Goal: Feedback & Contribution: Contribute content

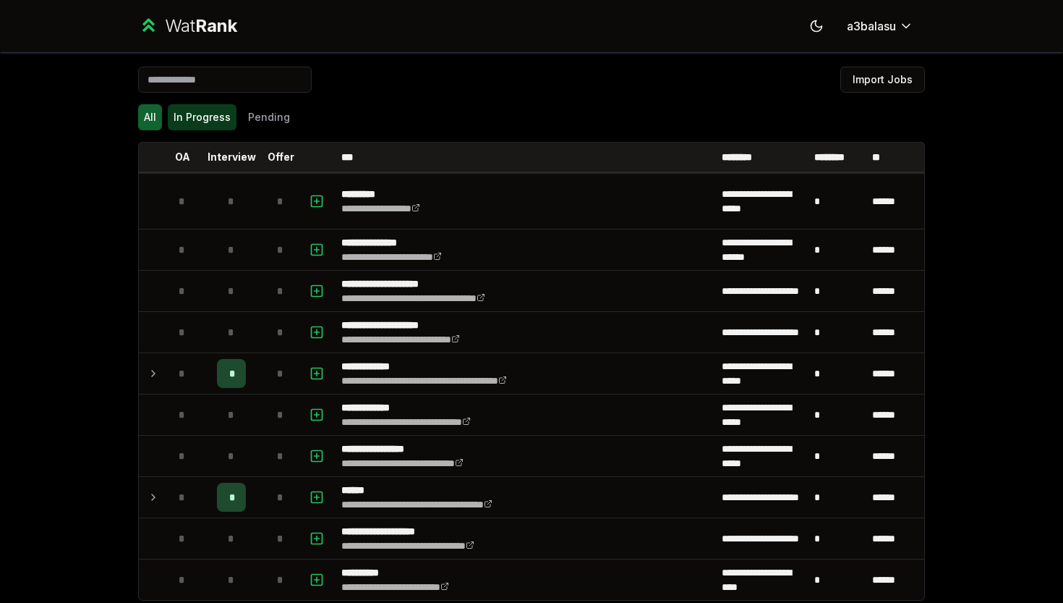
click at [187, 111] on button "In Progress" at bounding box center [202, 117] width 69 height 26
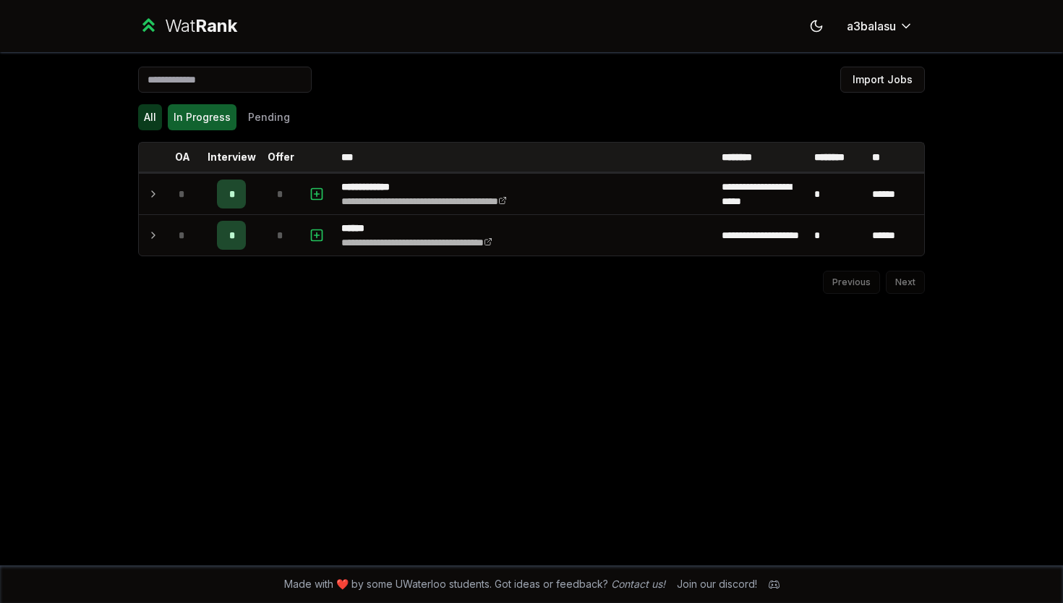
click at [148, 114] on button "All" at bounding box center [150, 117] width 24 height 26
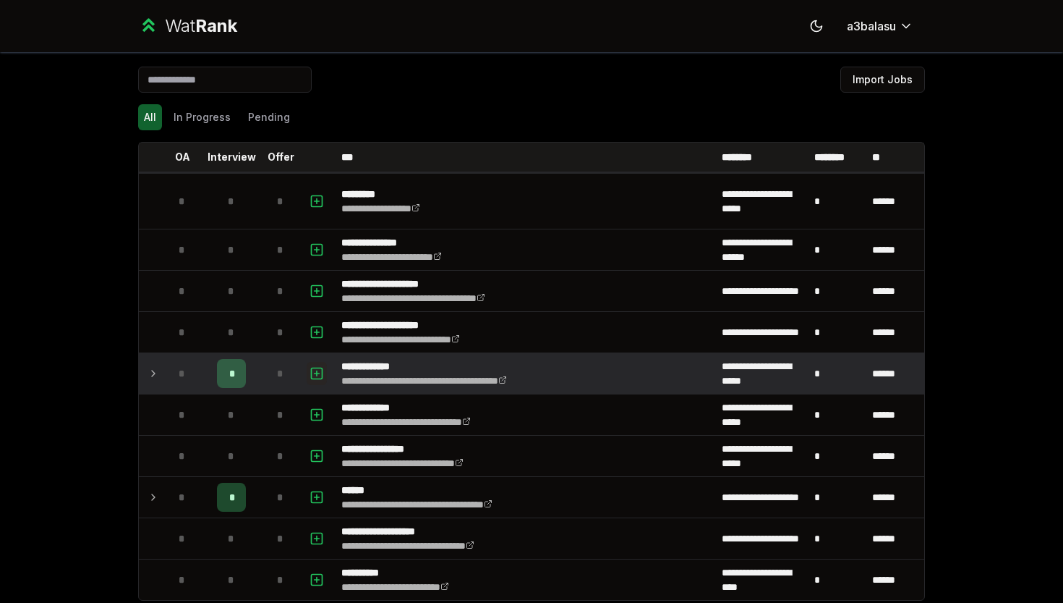
click at [319, 372] on icon "button" at bounding box center [317, 373] width 14 height 17
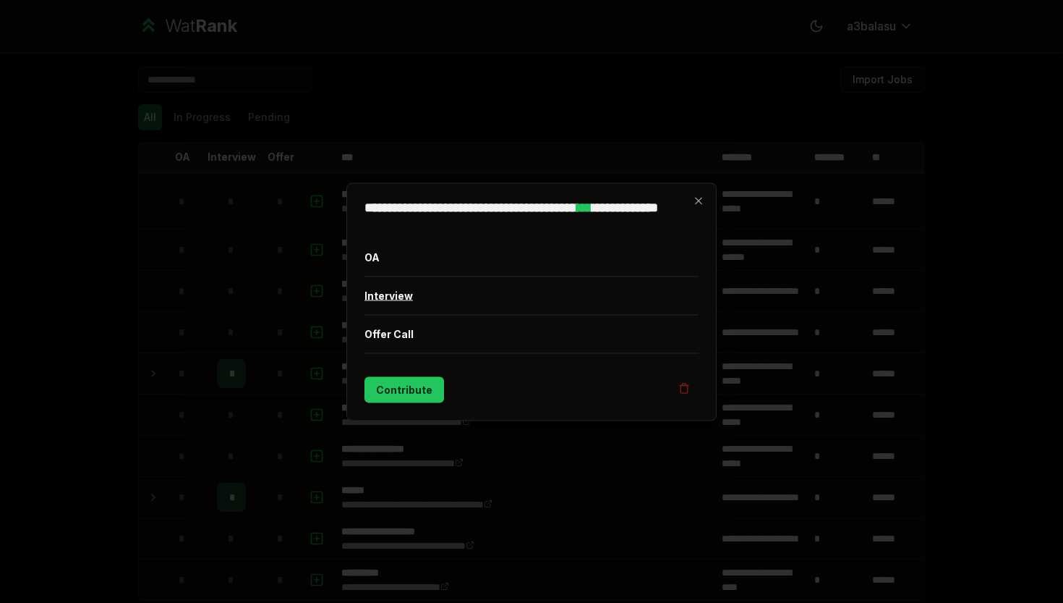
click at [405, 287] on button "Interview" at bounding box center [532, 295] width 334 height 38
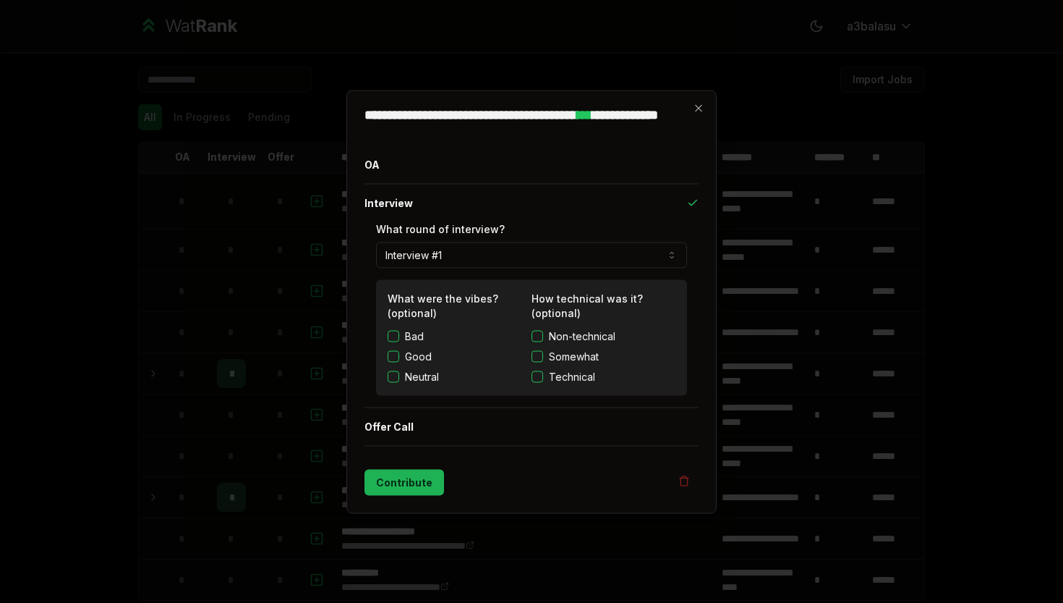
click at [388, 493] on button "Contribute" at bounding box center [405, 482] width 80 height 26
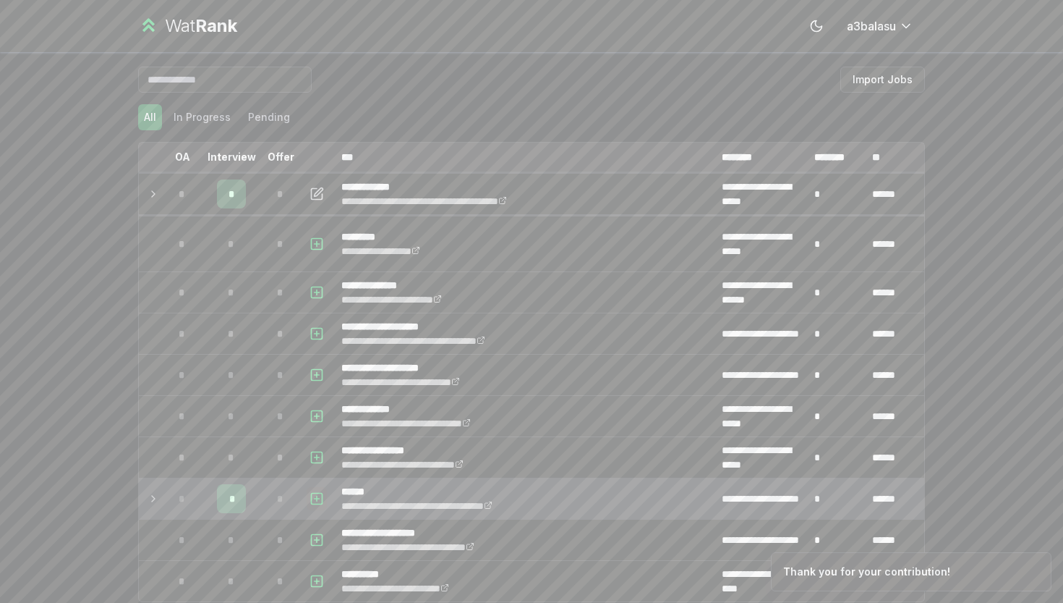
click at [317, 495] on icon "button" at bounding box center [317, 498] width 14 height 17
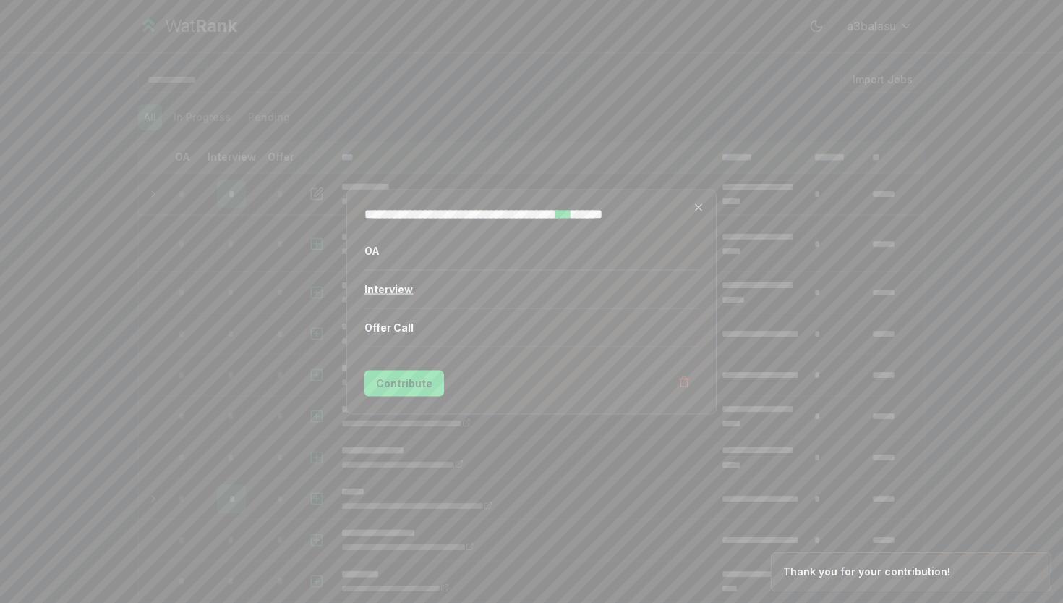
click at [409, 294] on button "Interview" at bounding box center [532, 289] width 334 height 38
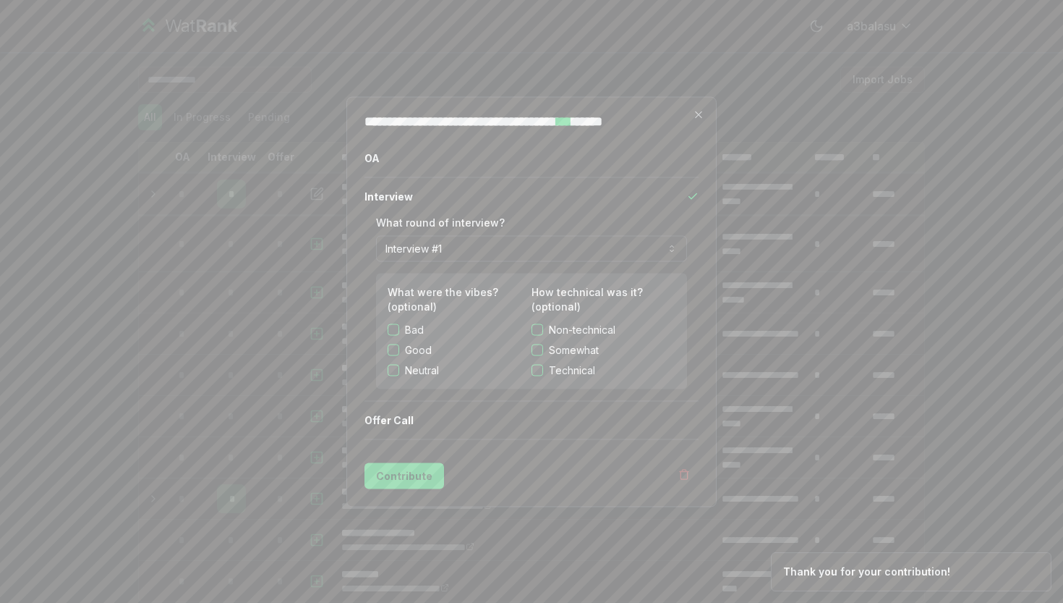
click at [388, 469] on button "Contribute" at bounding box center [405, 475] width 80 height 26
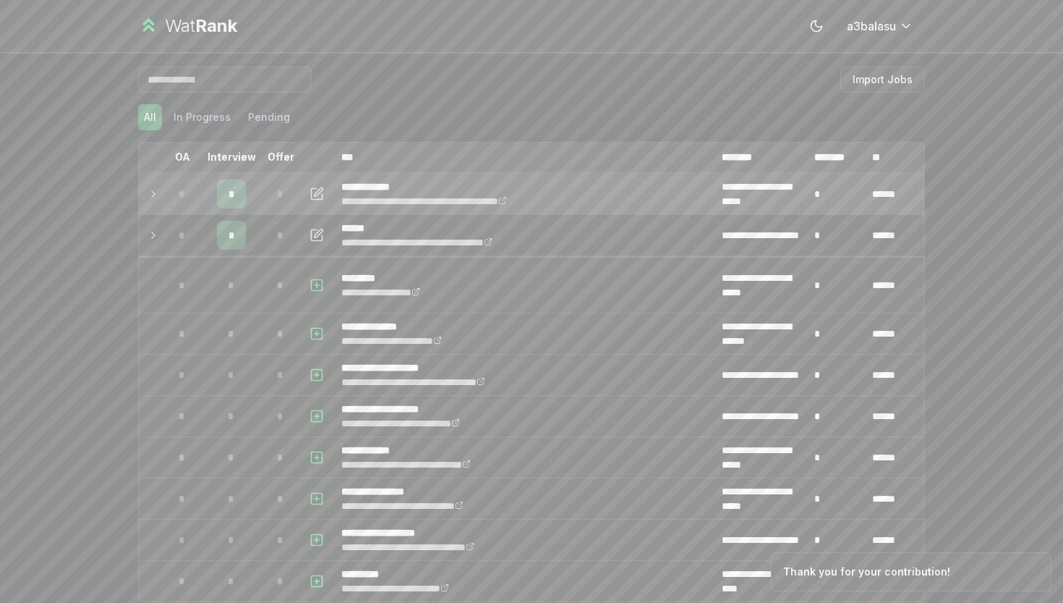
click at [163, 192] on td "*" at bounding box center [182, 194] width 41 height 41
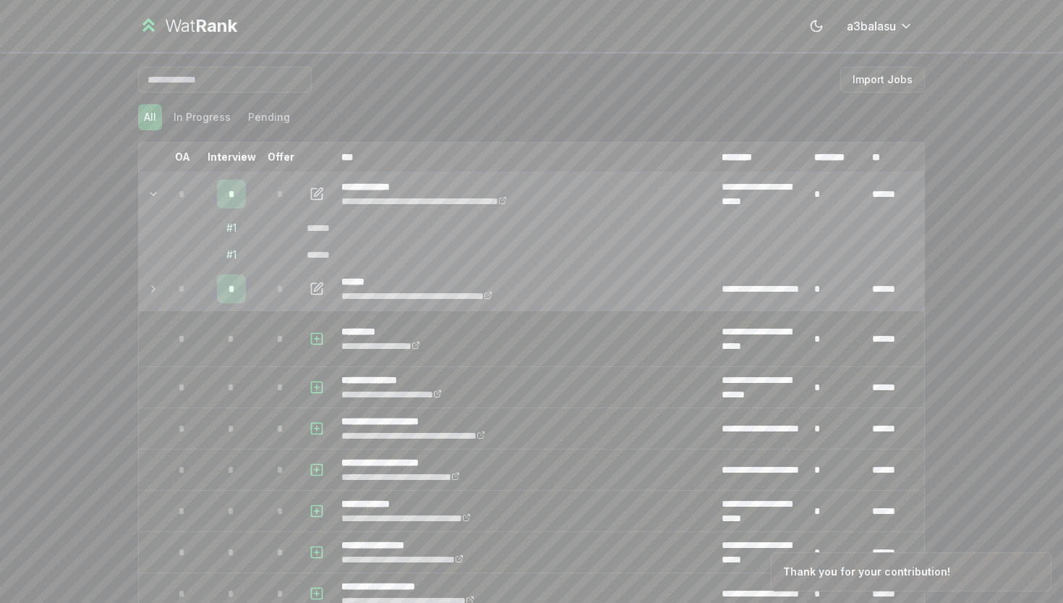
click at [153, 278] on td at bounding box center [150, 288] width 23 height 41
